Goal: Contribute content: Add original content to the website for others to see

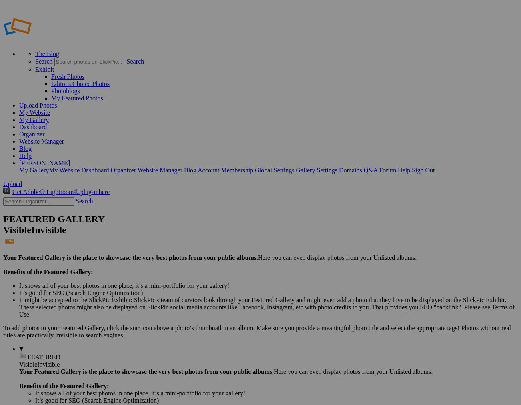
scroll to position [0, 2]
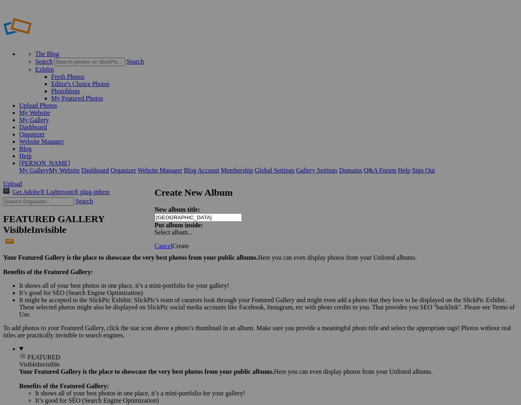
type input "[GEOGRAPHIC_DATA]"
click at [189, 242] on span "Create" at bounding box center [180, 245] width 17 height 7
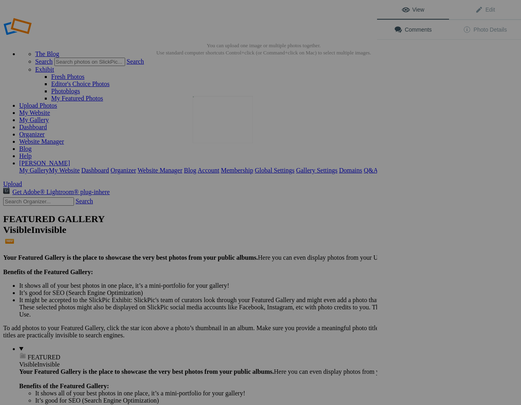
click at [226, 133] on img at bounding box center [223, 119] width 60 height 47
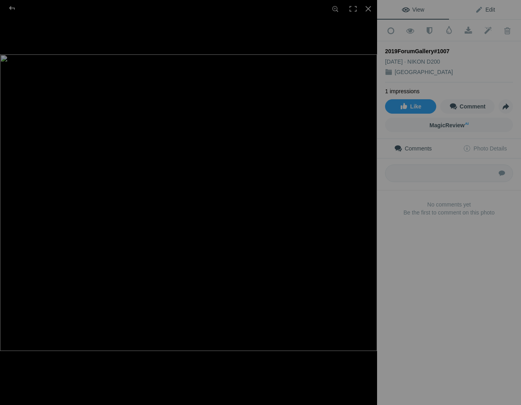
click at [492, 9] on span "Edit" at bounding box center [485, 9] width 20 height 6
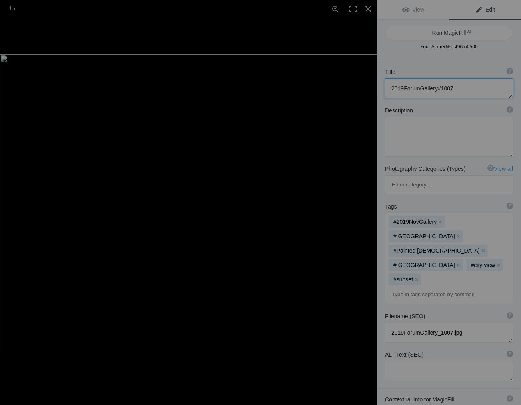
drag, startPoint x: 453, startPoint y: 88, endPoint x: 385, endPoint y: 92, distance: 68.9
click at [388, 87] on textarea at bounding box center [449, 88] width 128 height 20
type textarea "The Painted [DEMOGRAPHIC_DATA] of [GEOGRAPHIC_DATA]"
click at [367, 9] on div at bounding box center [368, 9] width 18 height 18
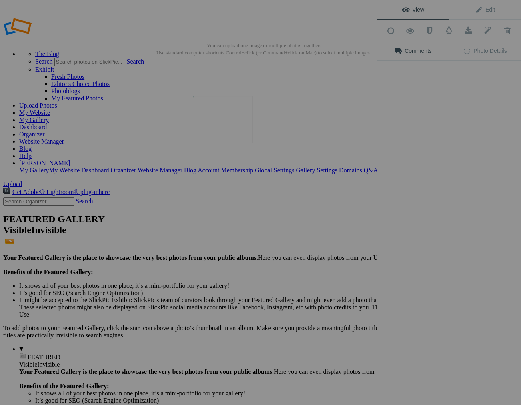
click at [229, 137] on img at bounding box center [223, 119] width 60 height 47
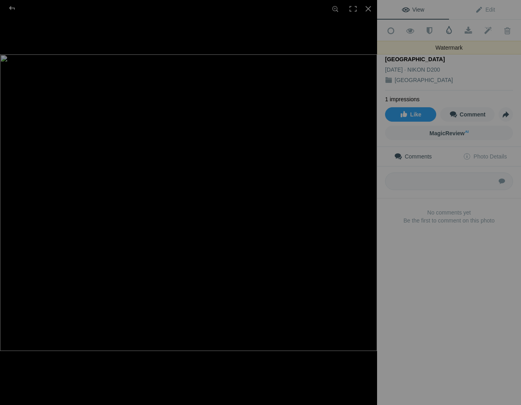
click at [448, 30] on span at bounding box center [449, 30] width 8 height 8
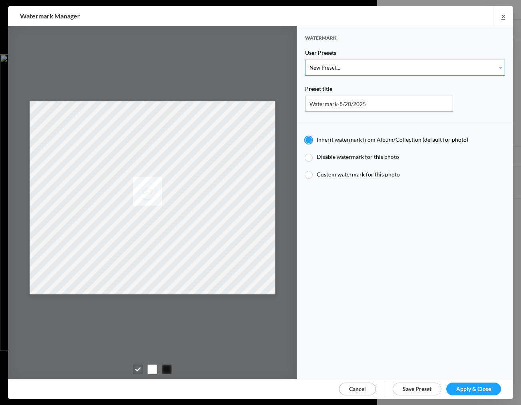
select select "1: Object"
type input "Watermark-7/22/2025"
radio input "false"
radio input "true"
type input "Jim Liskovec"
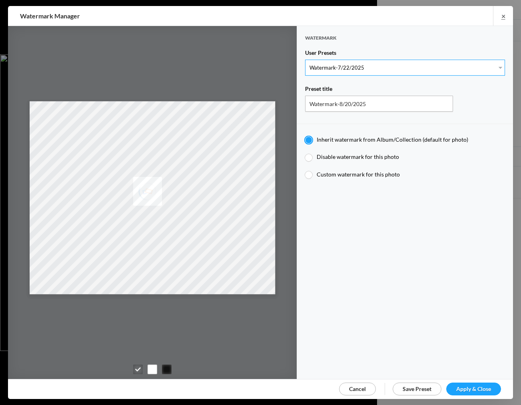
radio input "false"
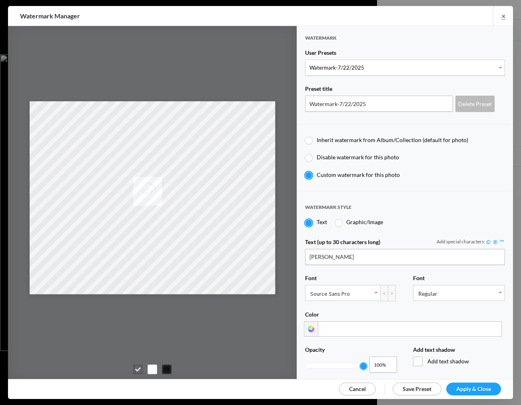
click at [473, 387] on span "Apply & Close" at bounding box center [473, 388] width 35 height 7
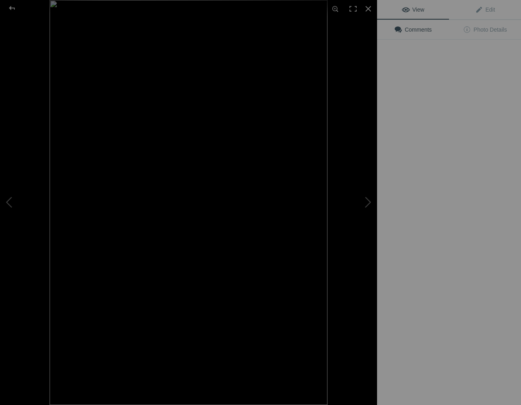
click at [218, 130] on img at bounding box center [189, 202] width 278 height 405
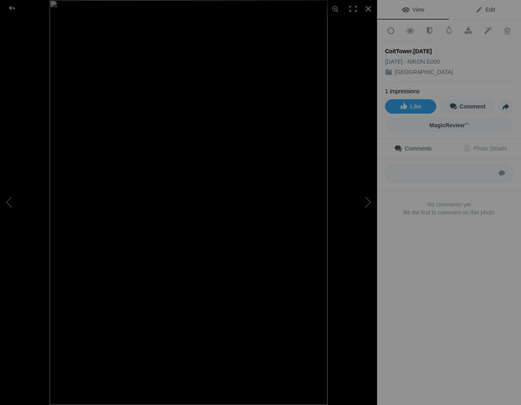
click at [491, 9] on span "Edit" at bounding box center [485, 9] width 20 height 6
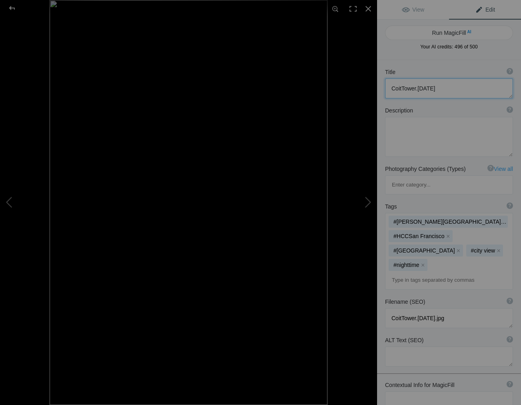
click at [436, 88] on textarea at bounding box center [449, 88] width 128 height 20
click at [401, 90] on textarea at bounding box center [449, 88] width 128 height 20
click at [421, 89] on textarea at bounding box center [449, 88] width 128 height 20
click at [423, 88] on textarea at bounding box center [449, 88] width 128 height 20
type textarea "Coit Tower on Telegraph Hill"
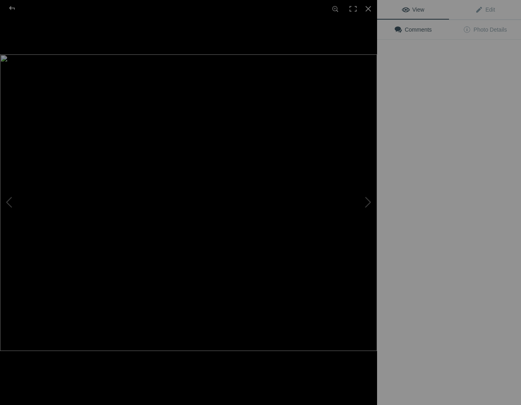
click at [226, 116] on img at bounding box center [188, 202] width 377 height 296
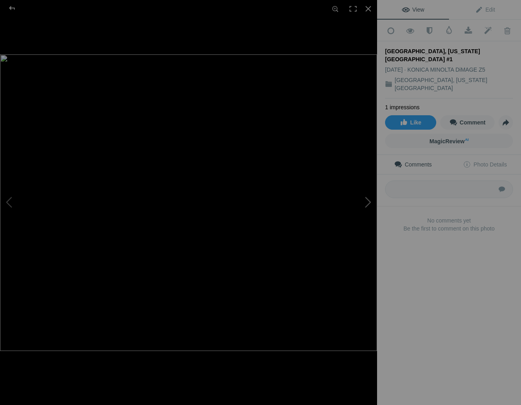
click at [369, 200] on button at bounding box center [347, 202] width 60 height 145
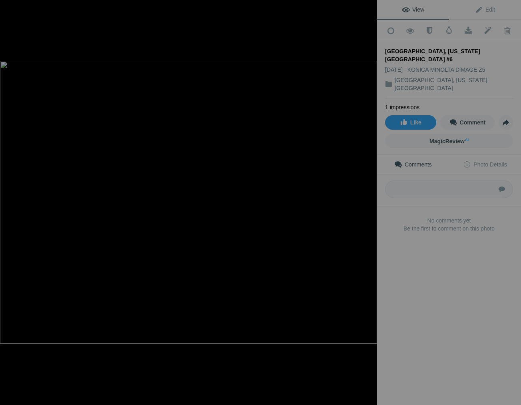
click at [369, 200] on button at bounding box center [347, 202] width 60 height 145
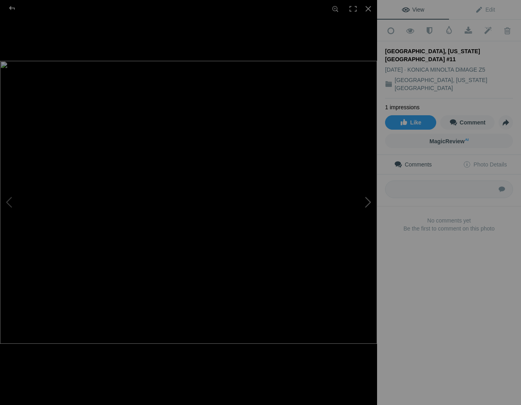
click at [369, 200] on button at bounding box center [347, 202] width 60 height 145
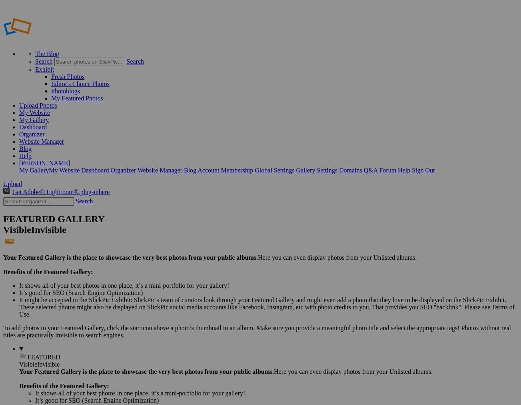
click at [434, 167] on link "Sign Out" at bounding box center [423, 170] width 23 height 7
